Goal: Navigation & Orientation: Find specific page/section

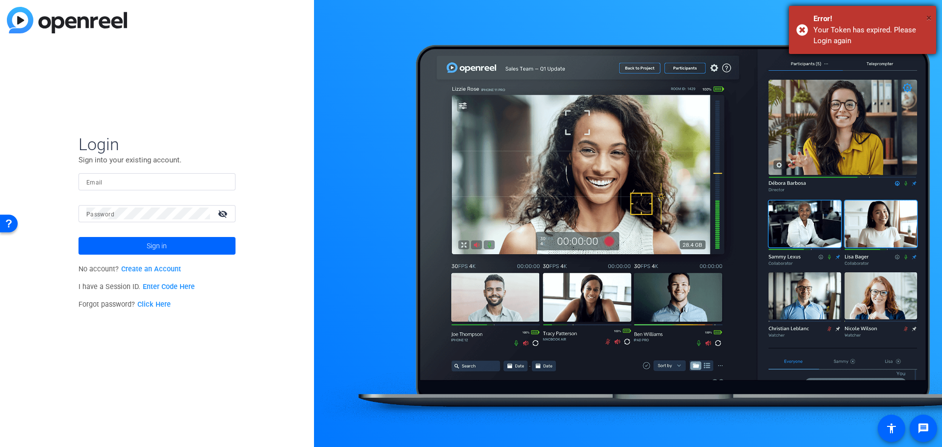
click at [927, 18] on span "×" at bounding box center [928, 18] width 5 height 12
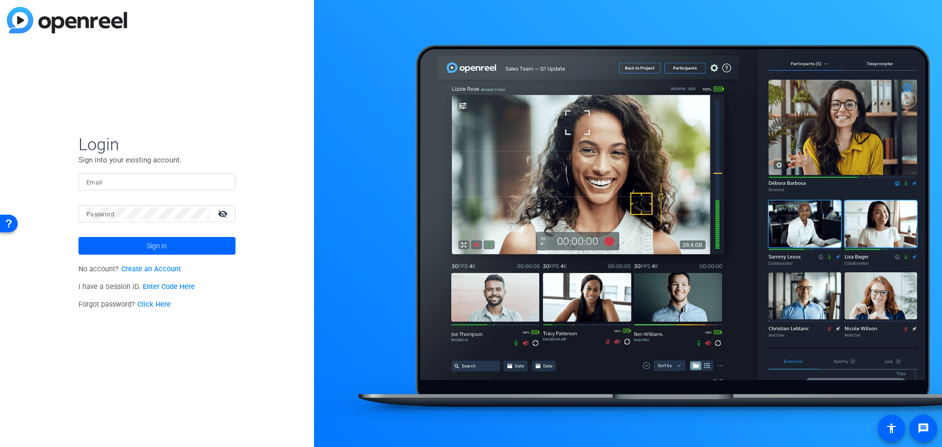
click at [105, 184] on input "Email" at bounding box center [156, 182] width 141 height 12
type input "spencer.peterson@rbc.com"
click at [78, 237] on button "Sign in" at bounding box center [156, 246] width 157 height 18
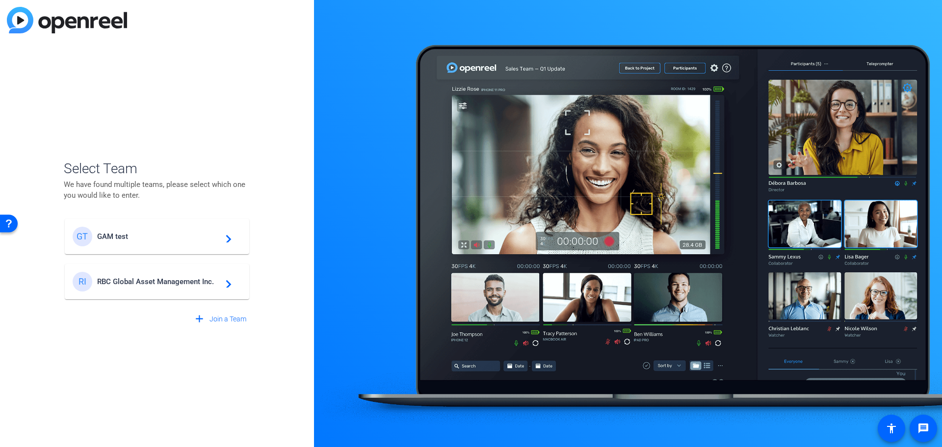
click at [181, 268] on mat-card-content "RI RBC Global Asset Management Inc. navigate_next" at bounding box center [157, 281] width 184 height 35
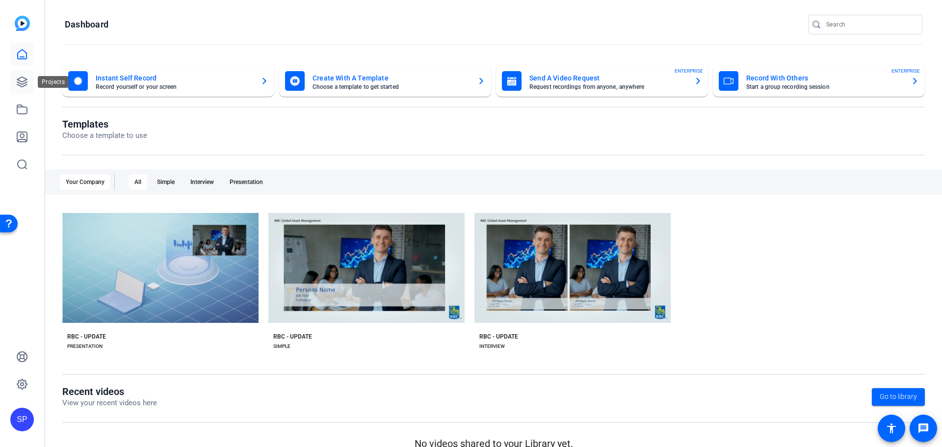
click at [24, 84] on icon at bounding box center [22, 82] width 12 height 12
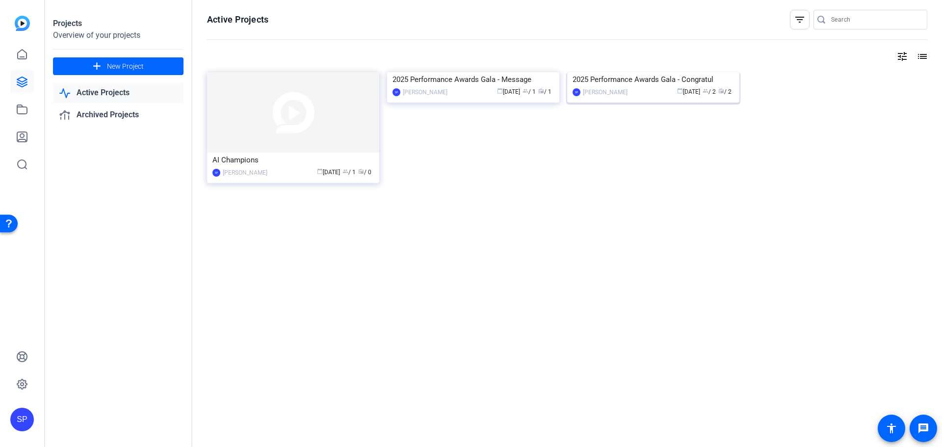
click at [631, 72] on img at bounding box center [653, 72] width 172 height 0
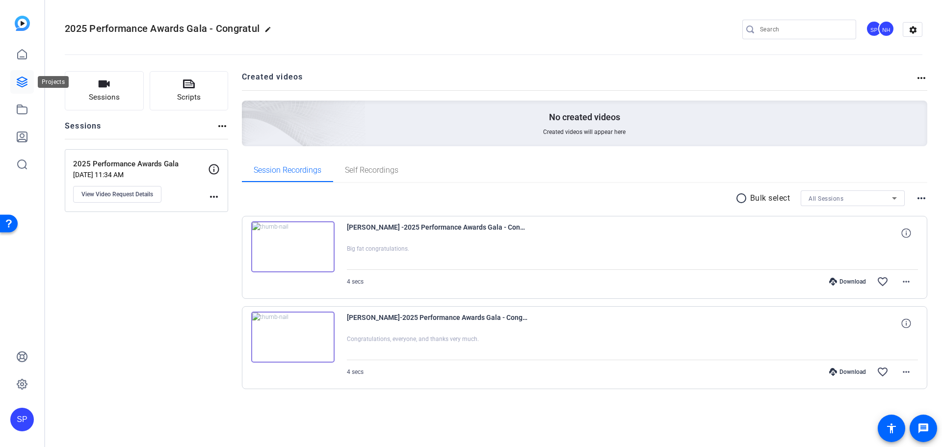
click at [24, 81] on icon at bounding box center [22, 82] width 10 height 10
